Goal: Task Accomplishment & Management: Use online tool/utility

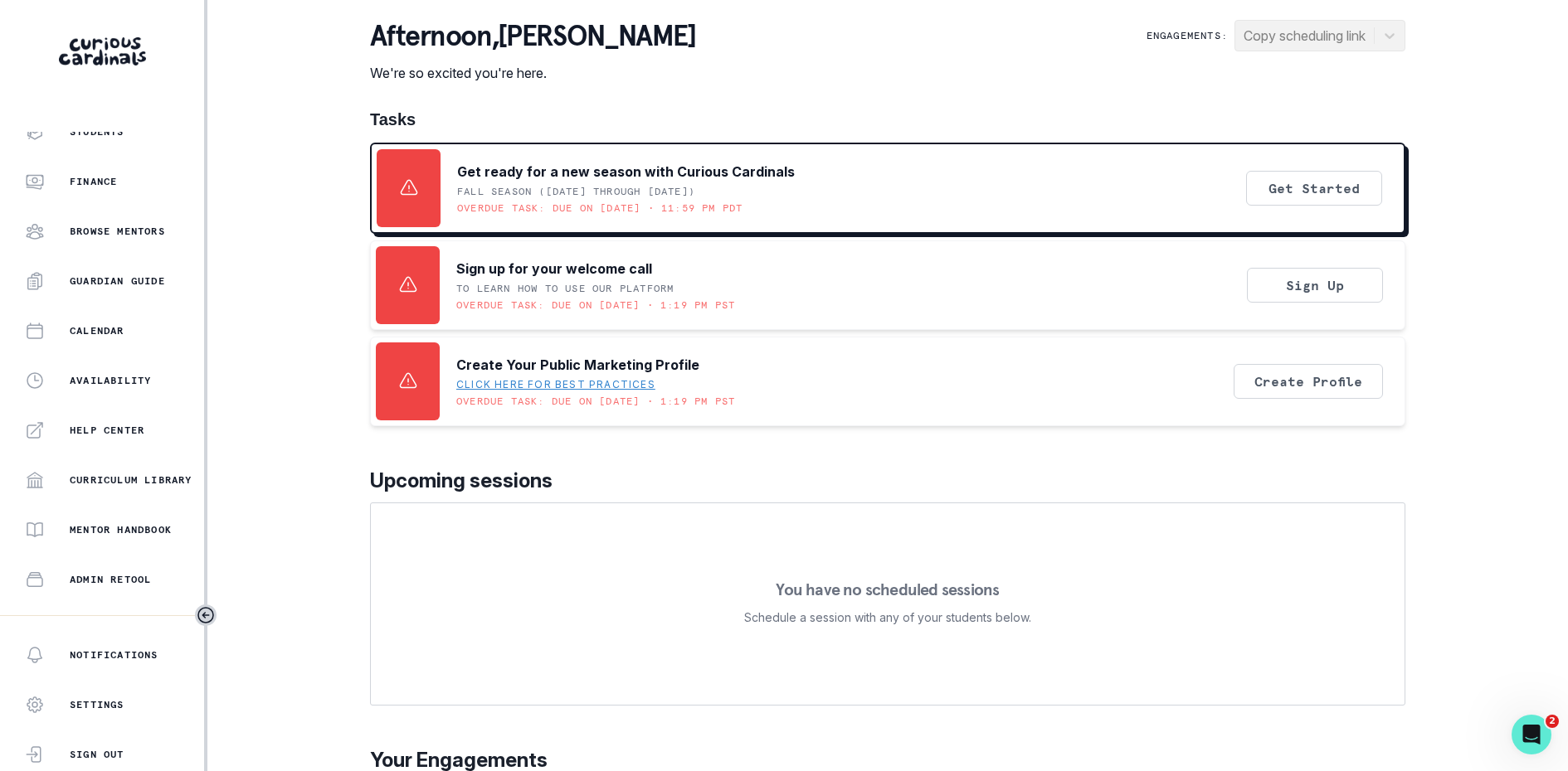
scroll to position [245, 0]
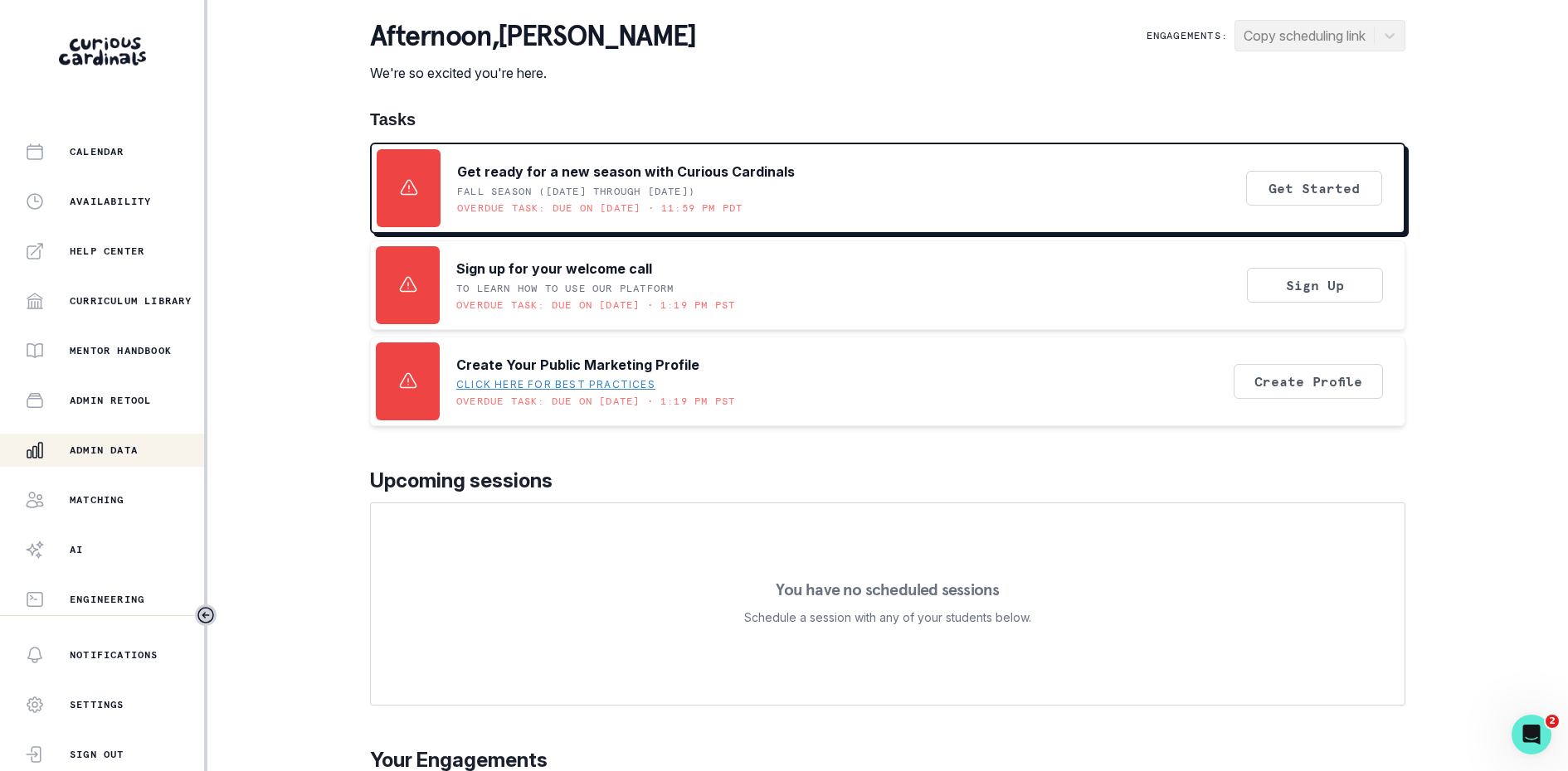
click at [88, 440] on div "Admin Data" at bounding box center [114, 450] width 179 height 20
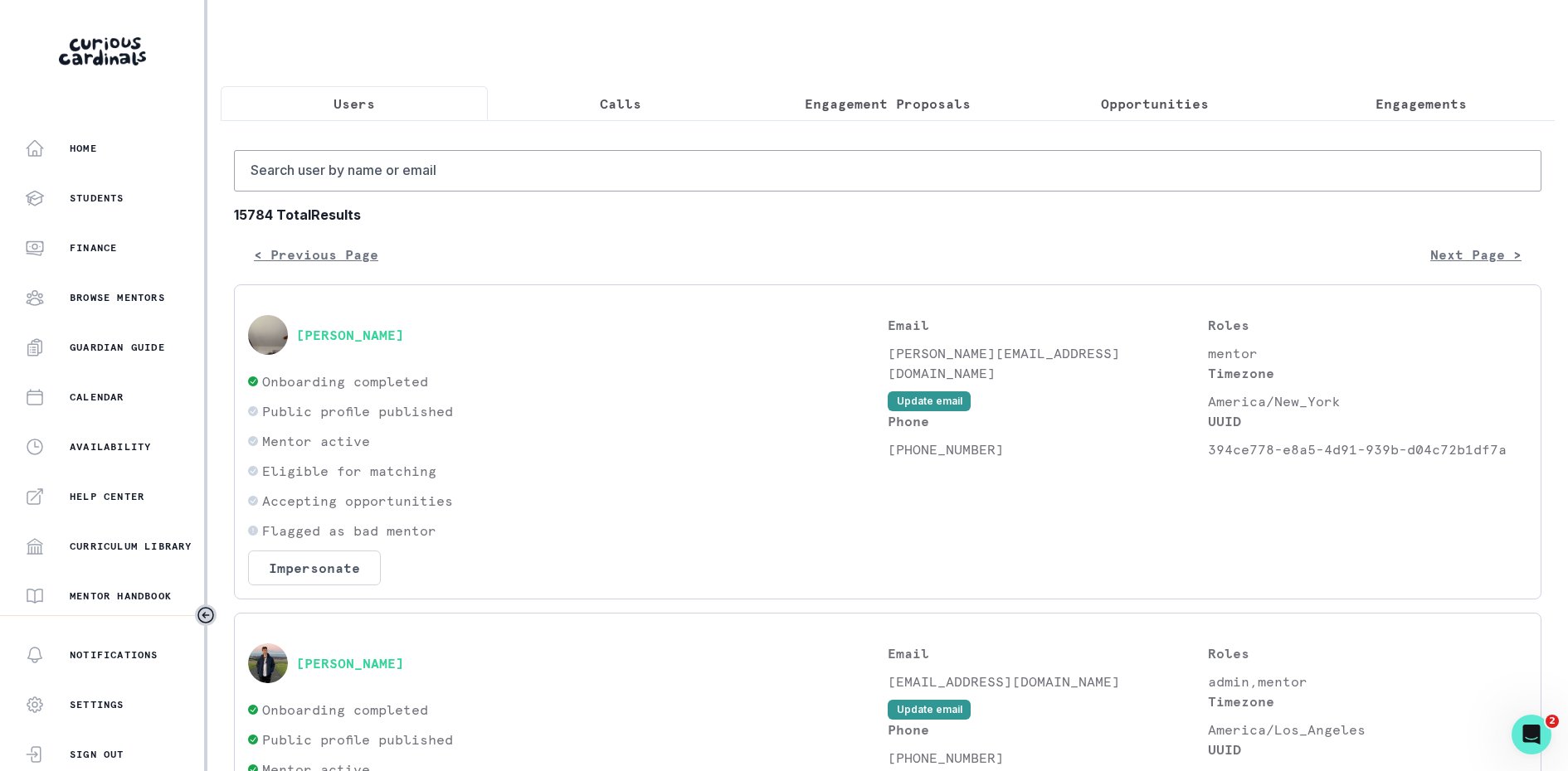
click at [842, 95] on p "Engagement Proposals" at bounding box center [887, 104] width 166 height 20
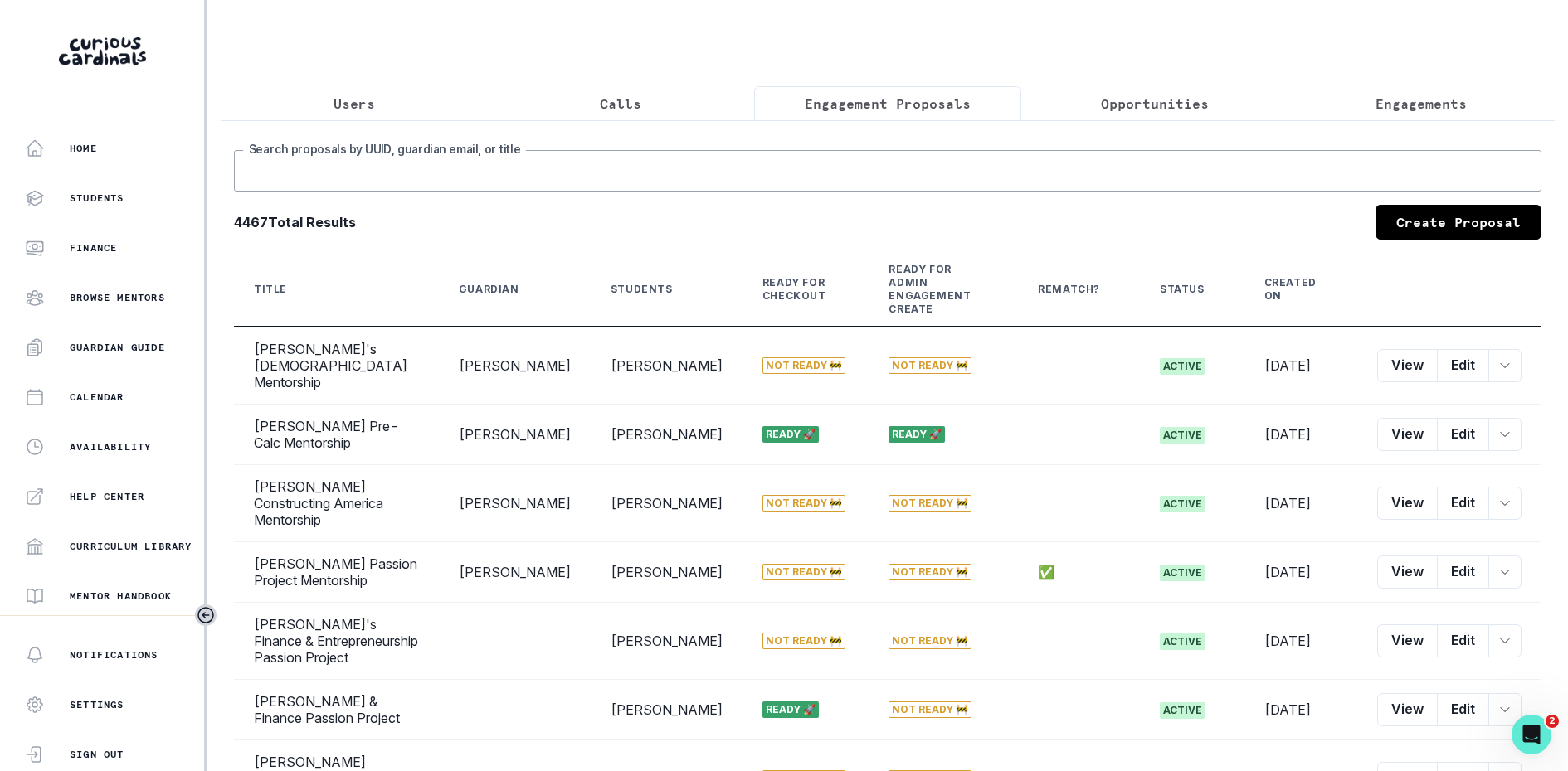
click at [831, 150] on input "Search proposals by UUID, guardian email, or title" at bounding box center [887, 171] width 1307 height 41
type input "anaika"
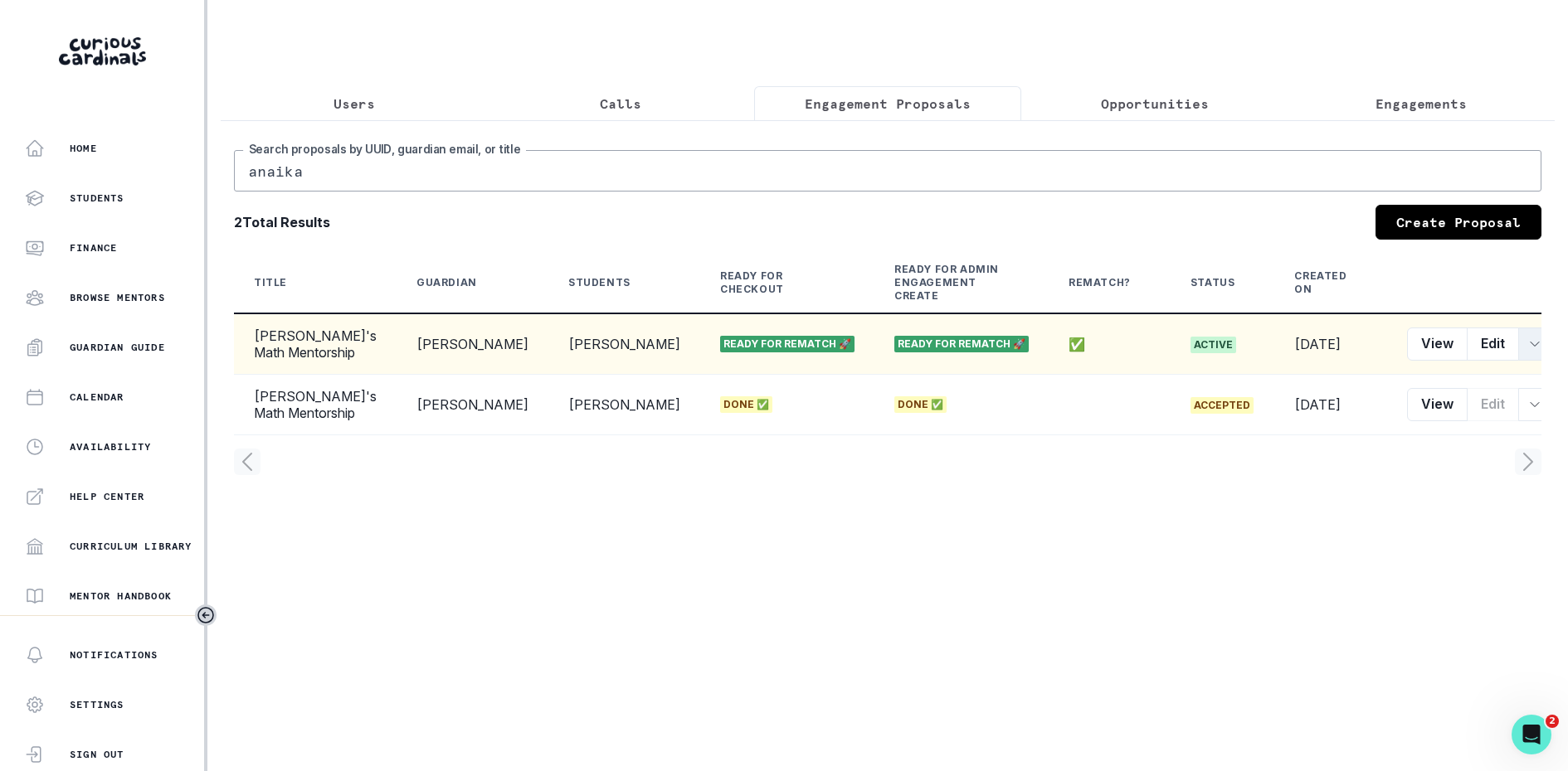
click at [1518, 331] on button "row menu" at bounding box center [1535, 345] width 33 height 33
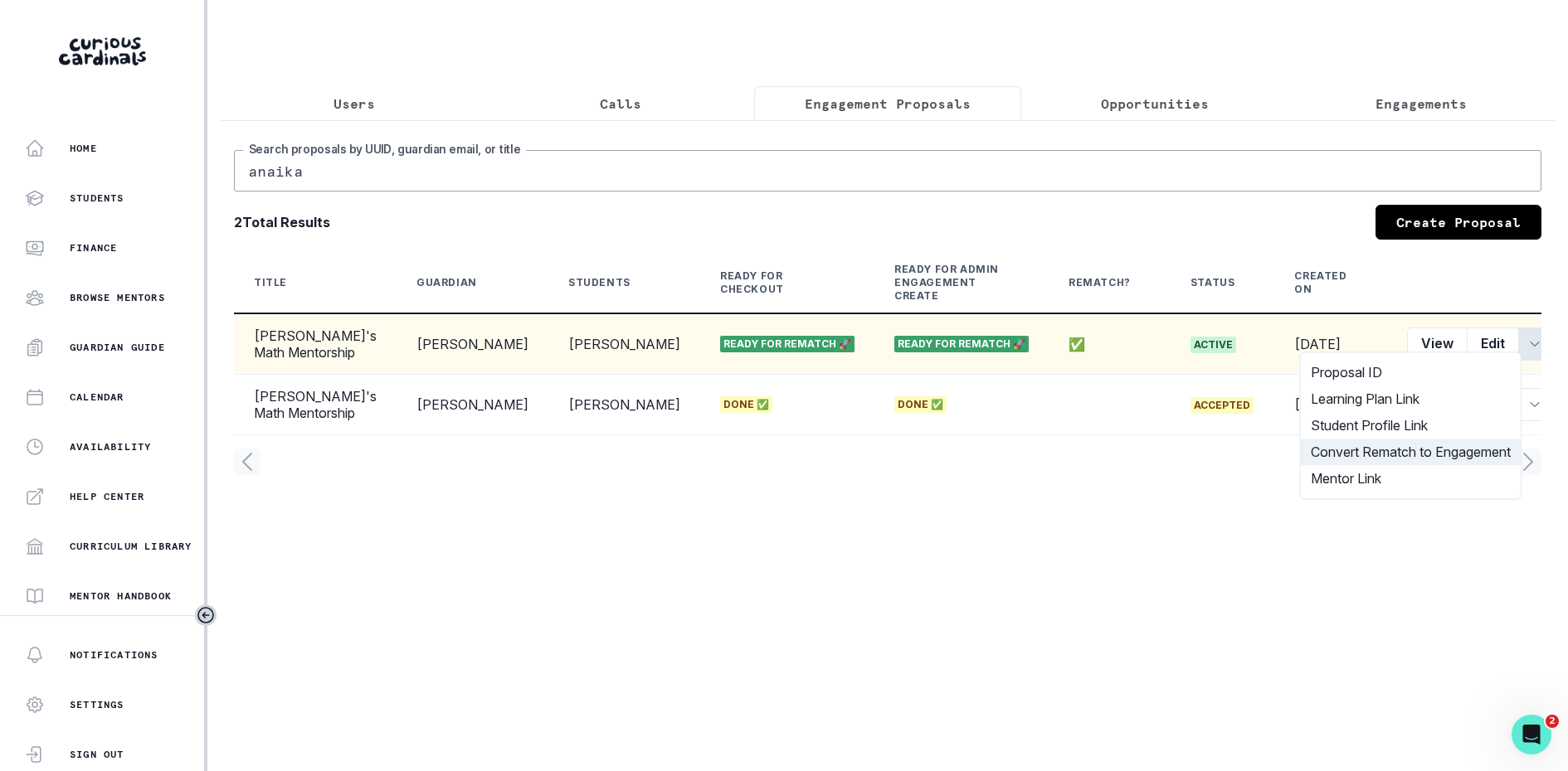
click at [1433, 451] on button "Convert Rematch to Engagement" at bounding box center [1411, 452] width 220 height 26
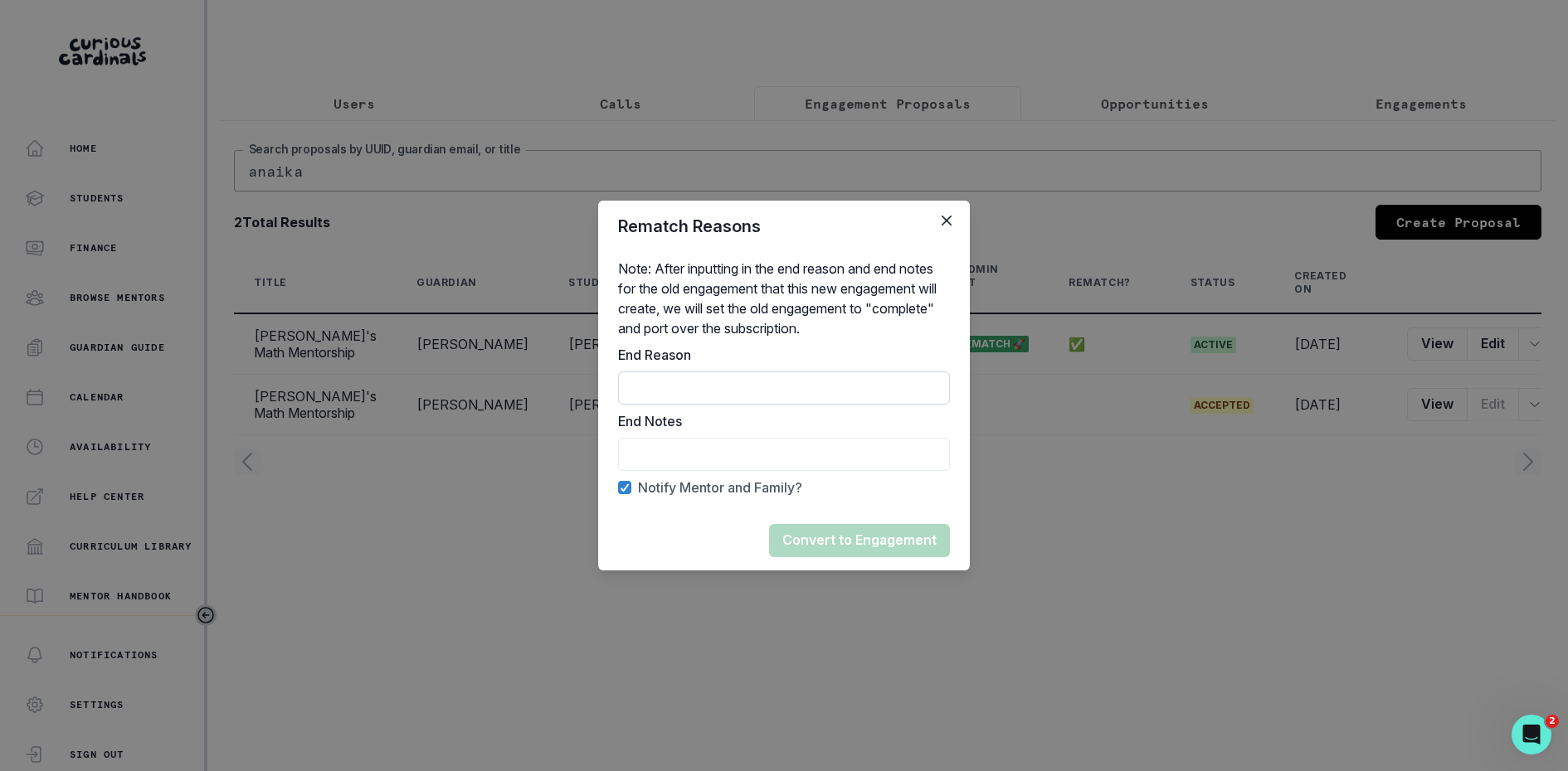
click at [805, 393] on input "End Reason" at bounding box center [784, 389] width 332 height 33
type input "Mentor rematch"
click at [789, 451] on input "End Reason" at bounding box center [784, 455] width 332 height 33
type input "Mentor availability did not sync"
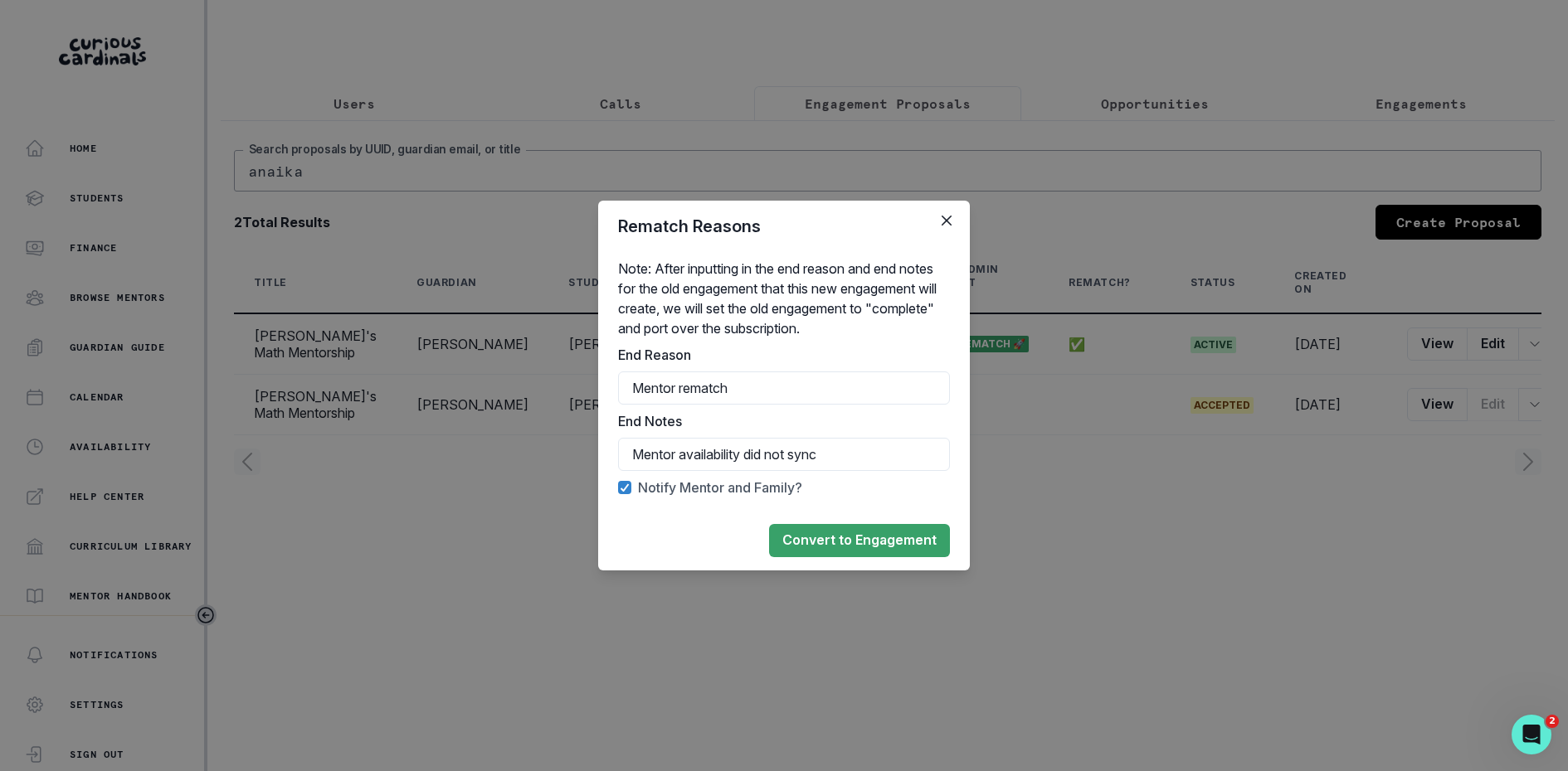
click at [727, 560] on footer "Convert to Engagement" at bounding box center [784, 541] width 372 height 60
click at [810, 551] on button "Convert to Engagement" at bounding box center [859, 541] width 181 height 33
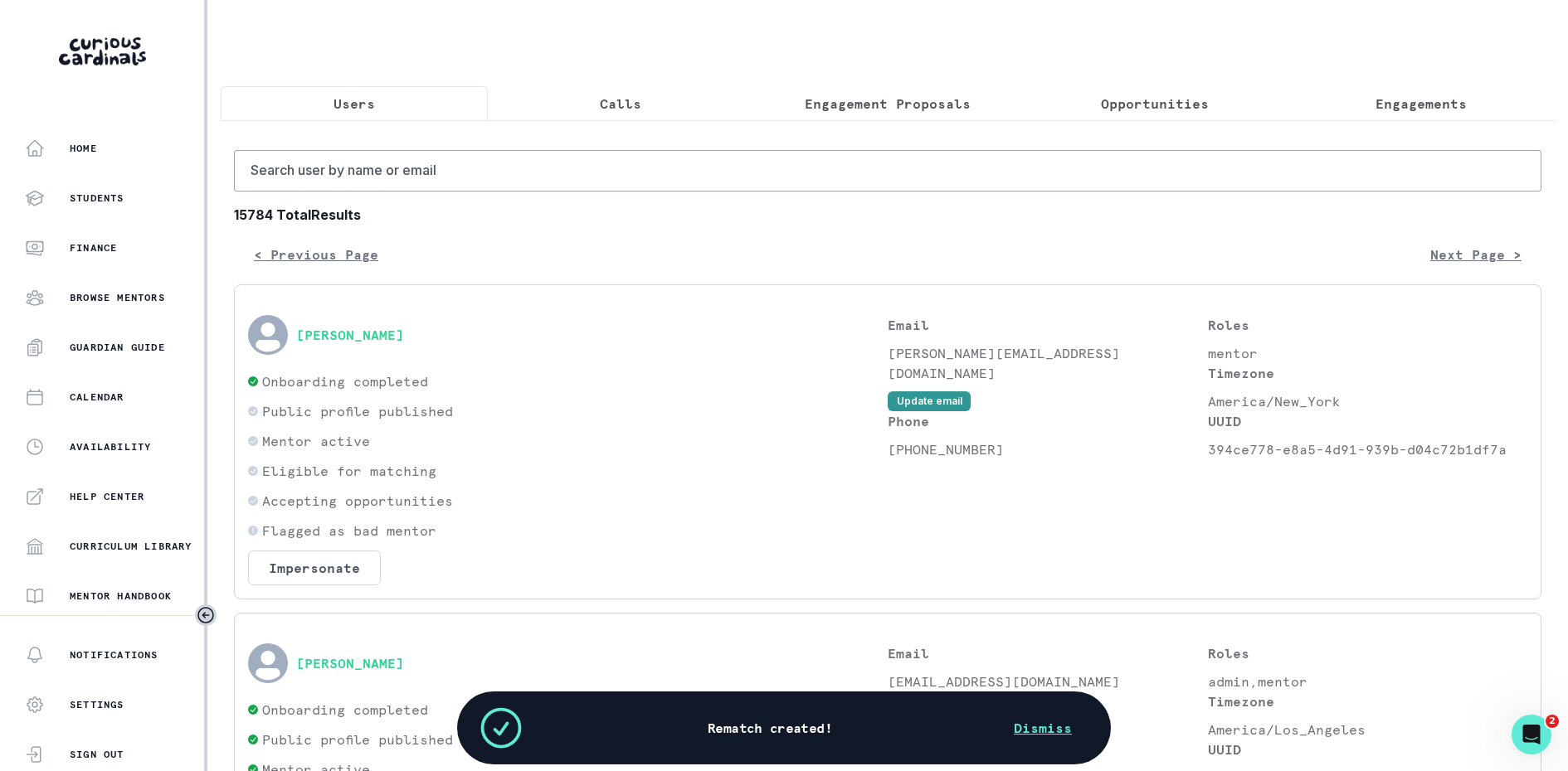
click at [356, 91] on button "Users" at bounding box center [354, 104] width 267 height 35
click at [367, 158] on input "Search user by name or email" at bounding box center [887, 171] width 1307 height 41
type input "preeti ma"
